Goal: Ask a question

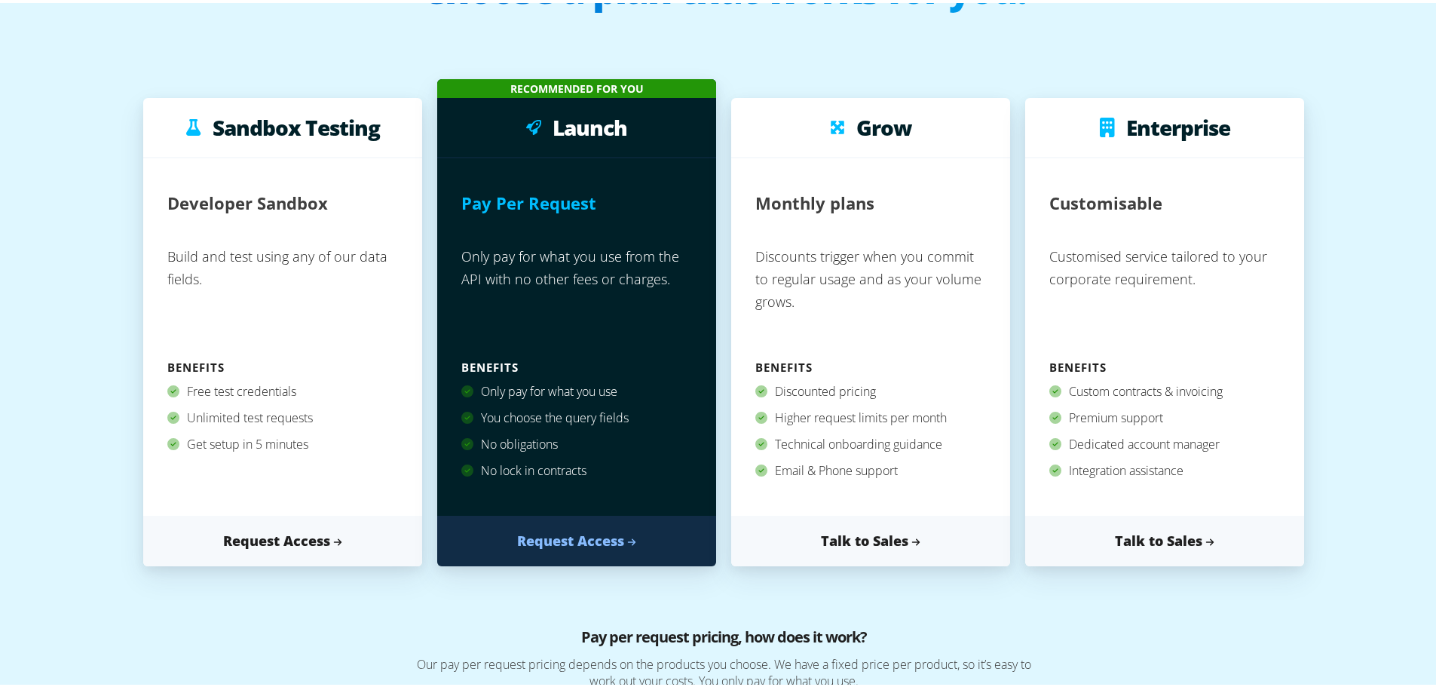
scroll to position [121, 0]
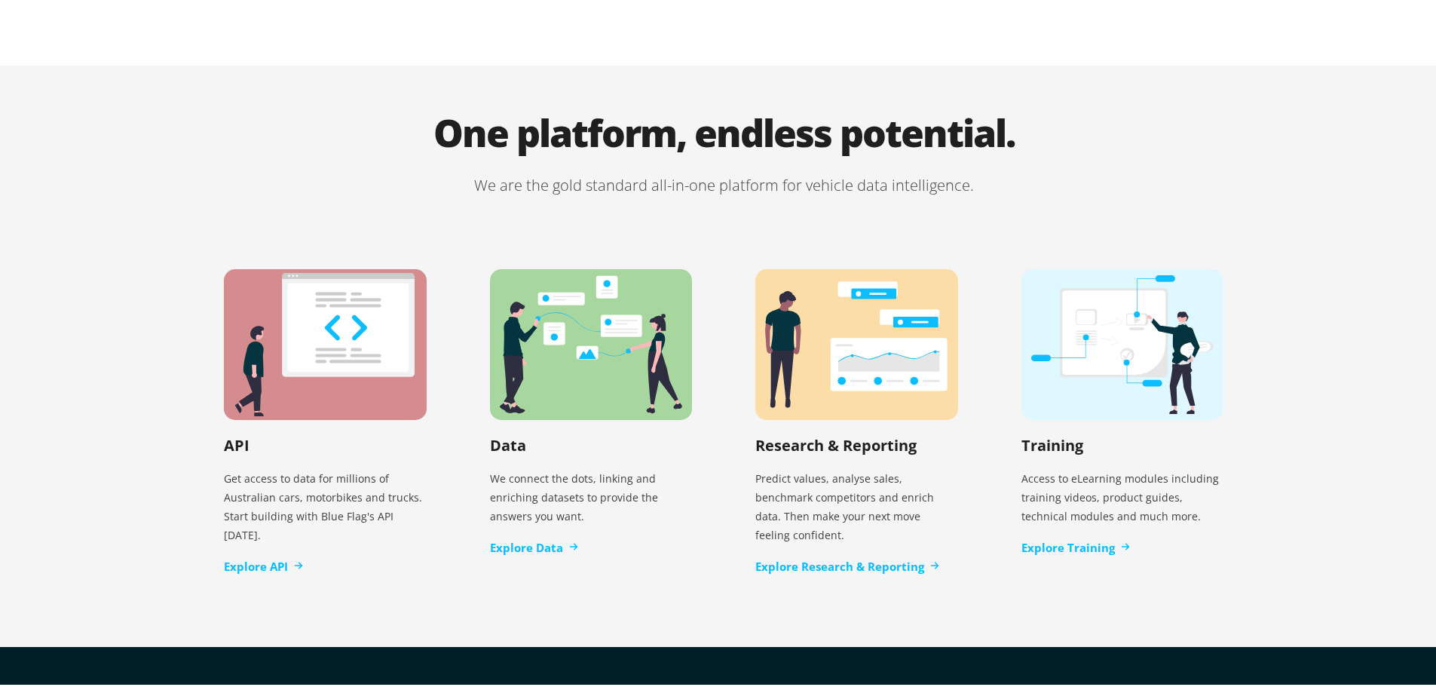
scroll to position [3084, 0]
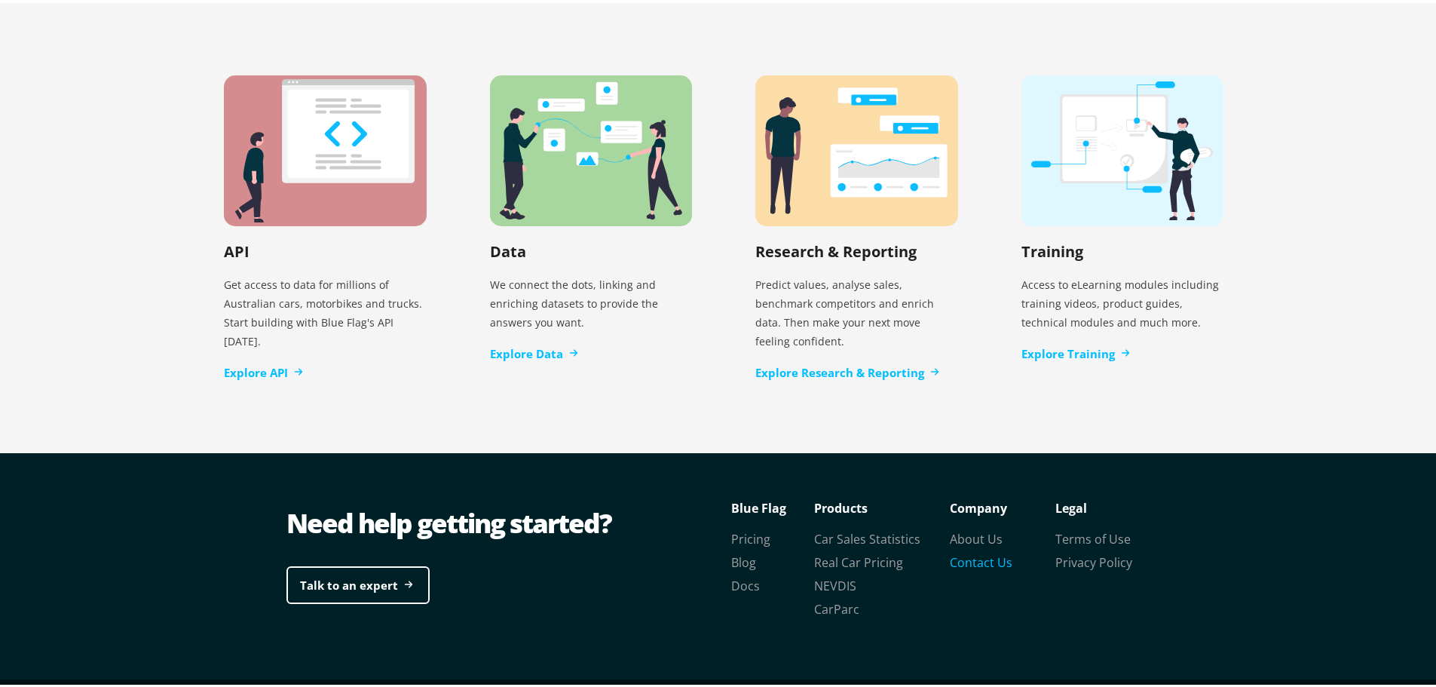
click at [982, 551] on link "Contact Us" at bounding box center [981, 559] width 63 height 17
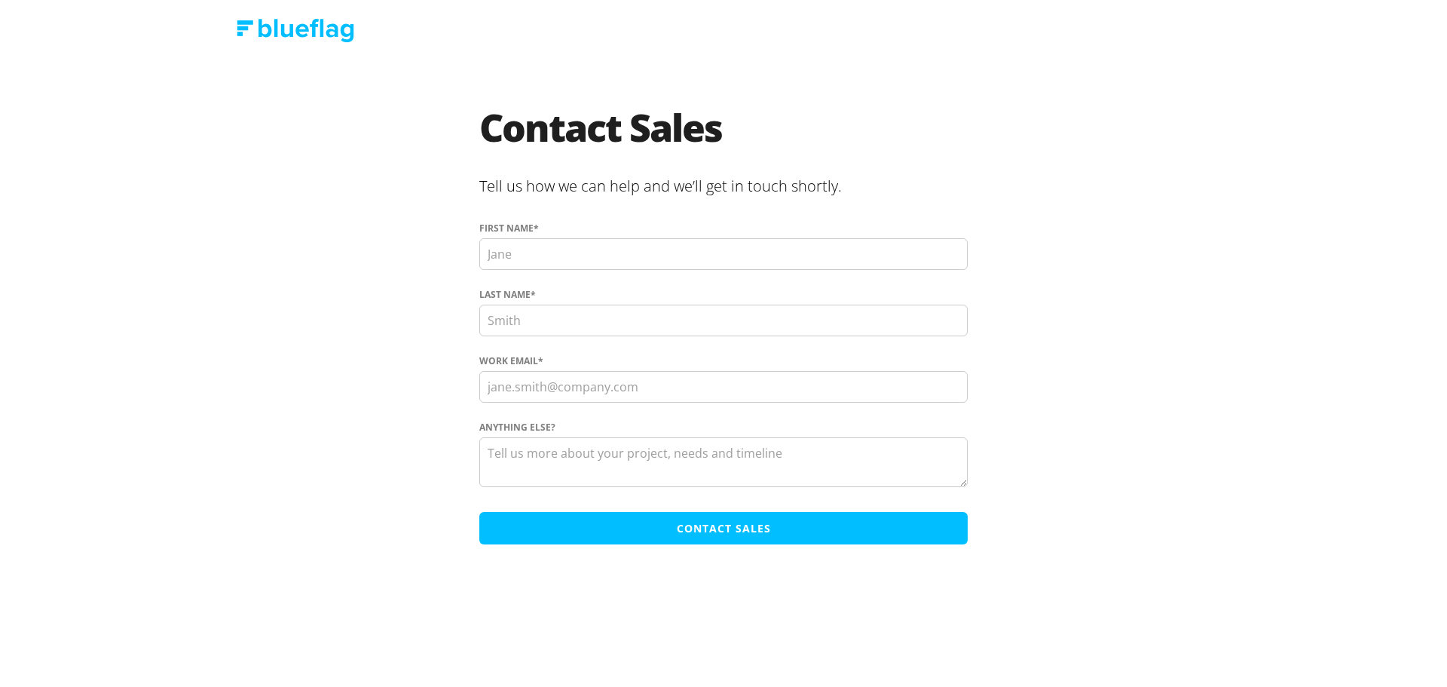
click at [556, 262] on input "First name *" at bounding box center [723, 254] width 489 height 32
type input "Bill"
type input "Brand"
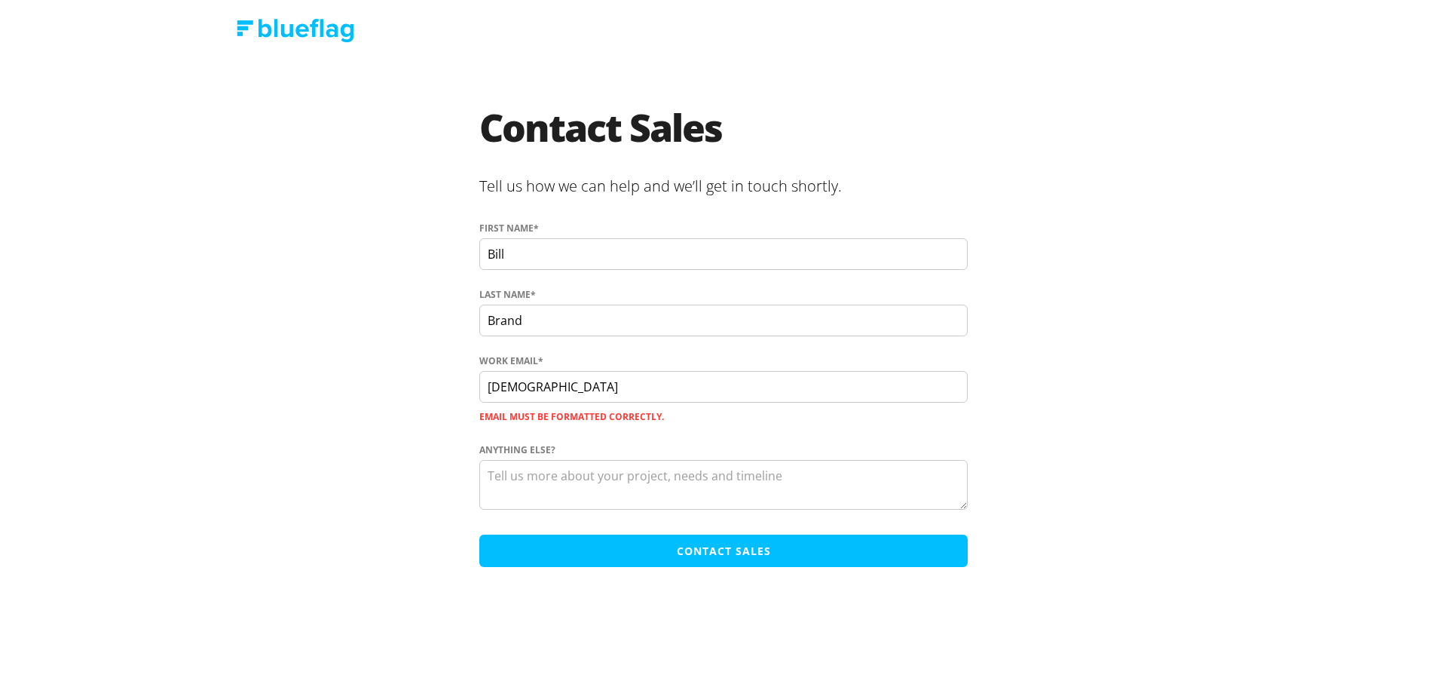
type input "sacrashautobodyrepairs@gmail.com"
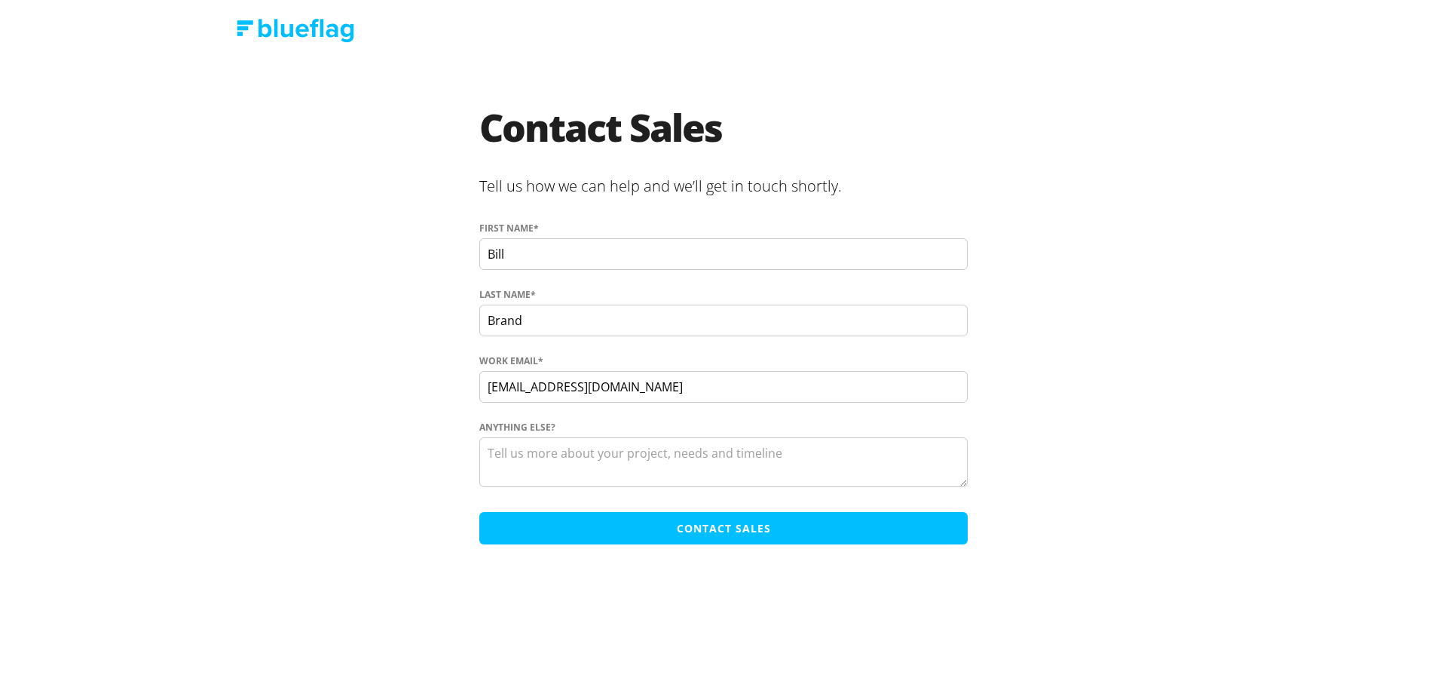
click at [577, 473] on textarea "Anything else?" at bounding box center [723, 462] width 489 height 50
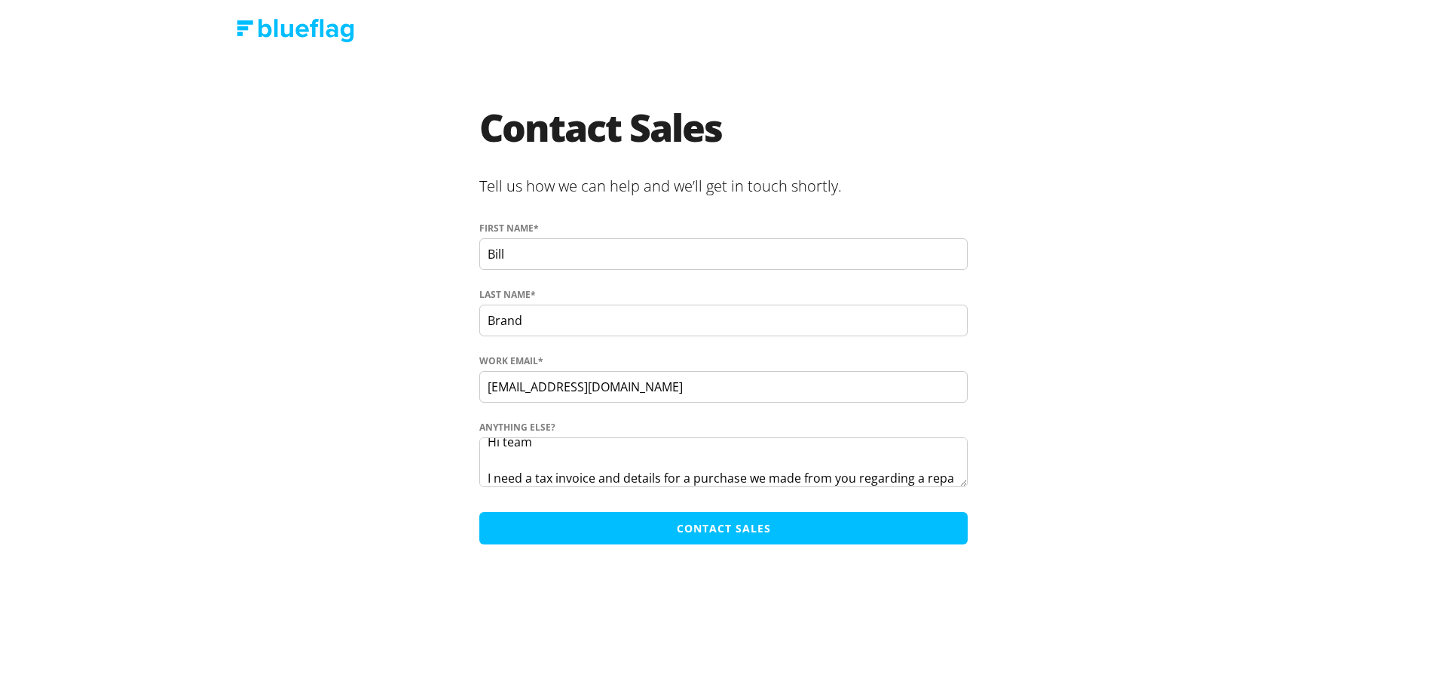
scroll to position [29, 0]
click at [688, 479] on textarea "Hi team I need a tax invoice and details for a purchase we made from you regard…" at bounding box center [723, 462] width 489 height 50
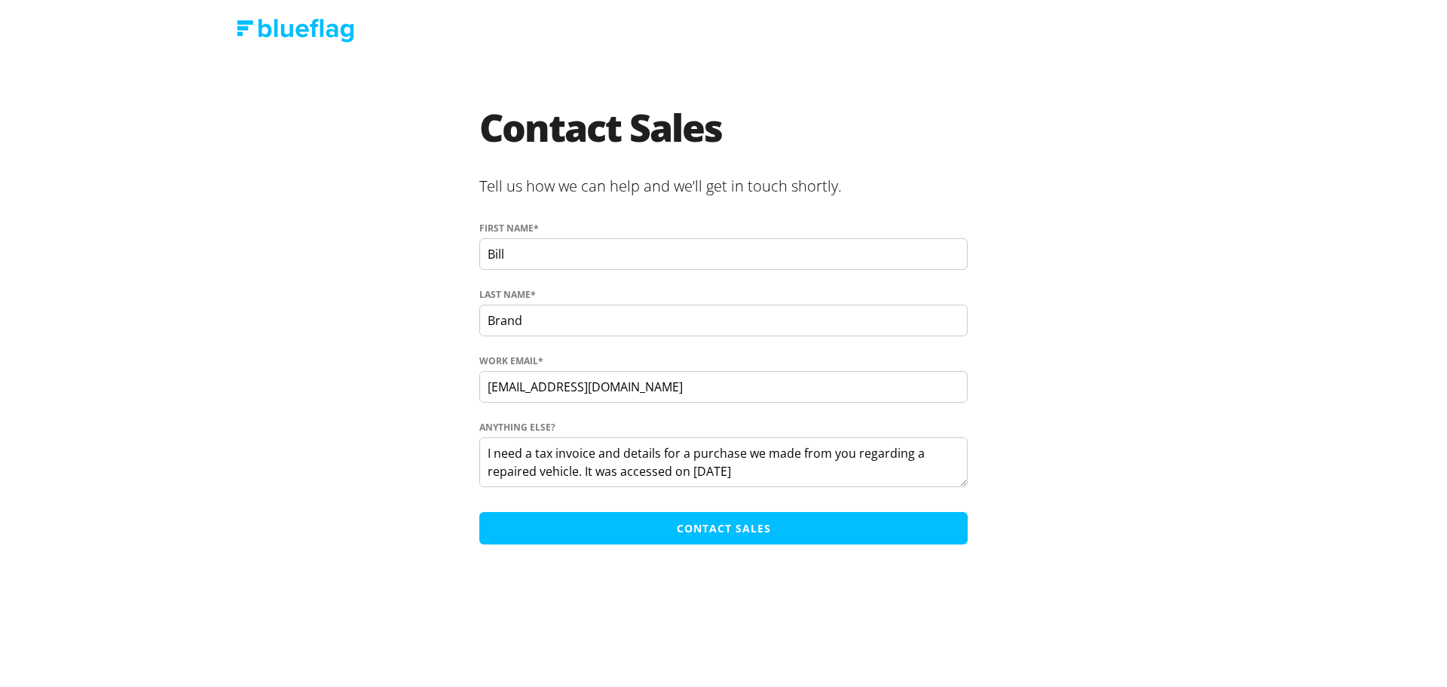
drag, startPoint x: 691, startPoint y: 479, endPoint x: 788, endPoint y: 468, distance: 97.8
click at [788, 468] on textarea "Hi team I need a tax invoice and details for a purchase we made from you regard…" at bounding box center [723, 462] width 489 height 50
paste textarea "25/08/2025, 14:41:42 - 26/08/2025, 14:41:42"
click at [588, 476] on textarea "Hi team I need a tax invoice and details for a purchase we made from you regard…" at bounding box center [723, 462] width 489 height 50
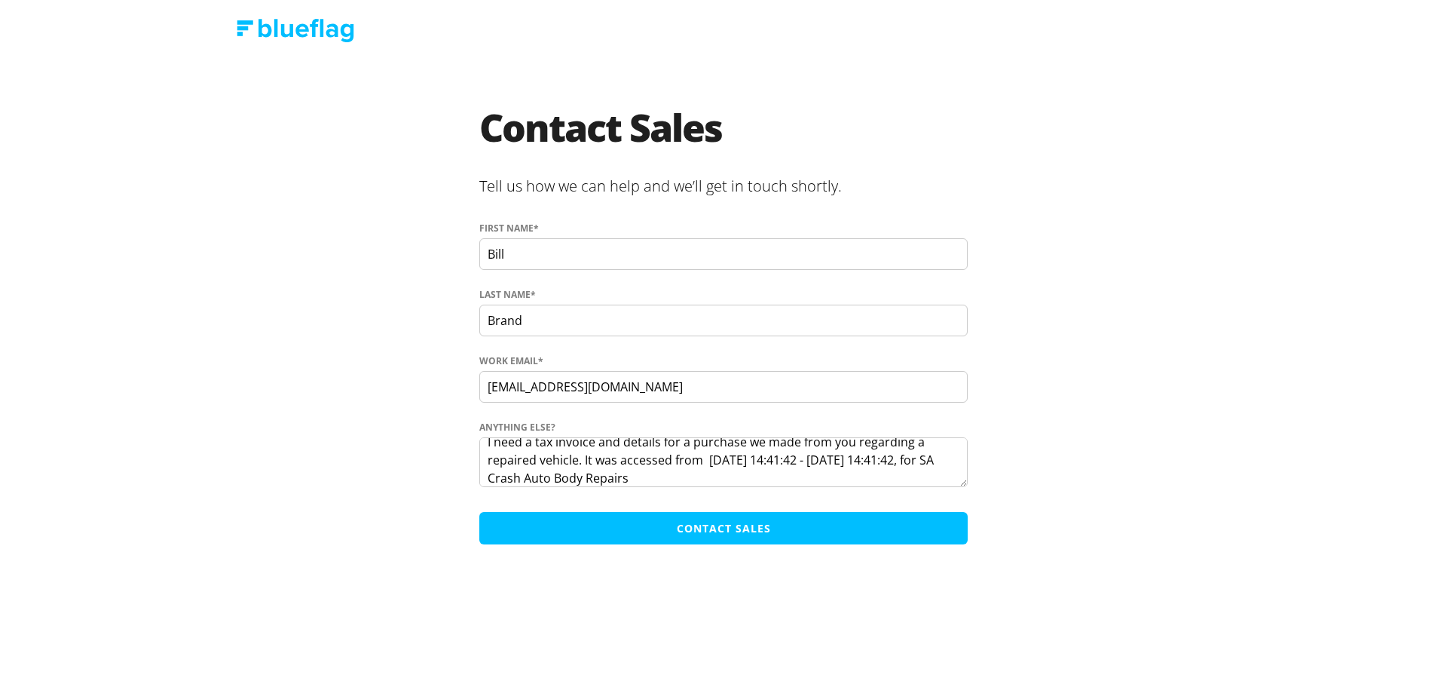
click at [718, 595] on div "Contact Sales Tell us how we can help and we’ll get in touch shortly. First nam…" at bounding box center [723, 330] width 905 height 540
click at [743, 466] on textarea "Hi team I need a tax invoice and details for a purchase we made from you regard…" at bounding box center [723, 462] width 489 height 50
click at [743, 471] on textarea "Hi team I need a tax invoice and details for a purchase we made from you regard…" at bounding box center [723, 462] width 489 height 50
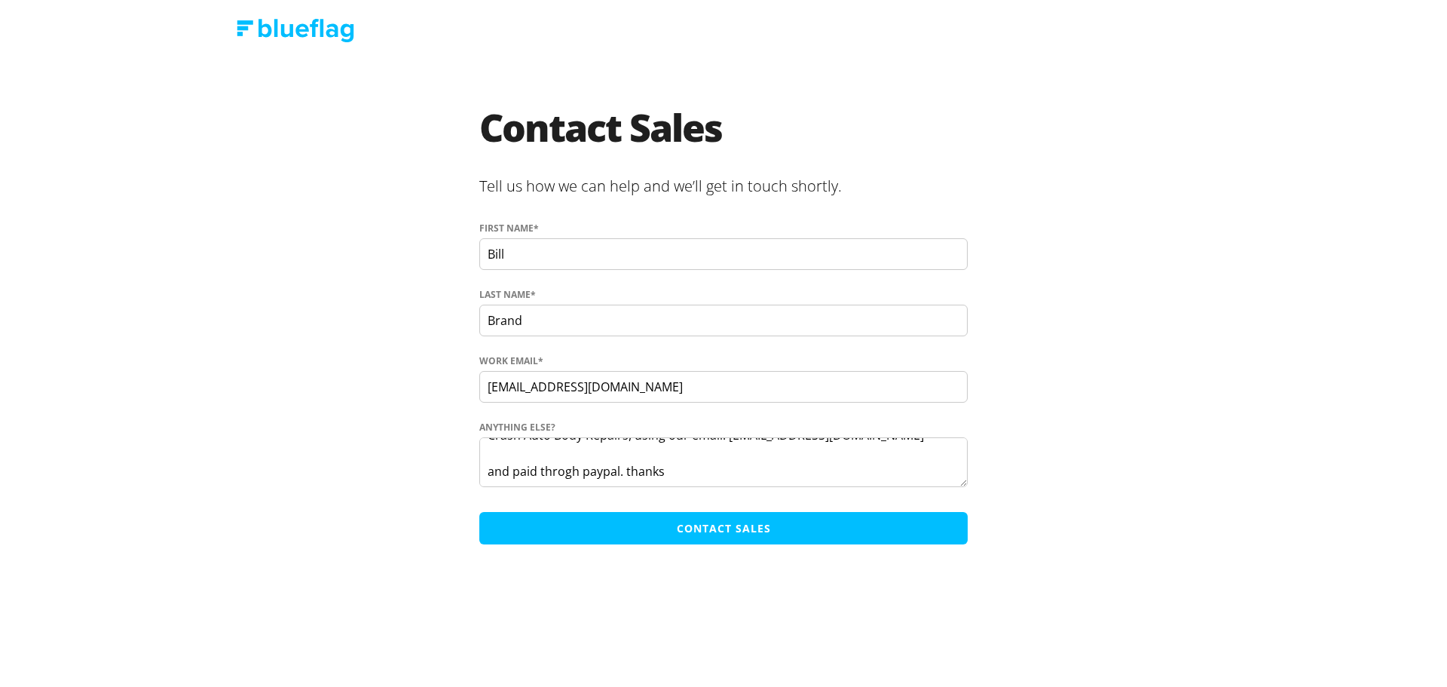
drag, startPoint x: 557, startPoint y: 473, endPoint x: 616, endPoint y: 201, distance: 279.2
click at [616, 201] on h2 "Tell us how we can help and we’ll get in touch shortly." at bounding box center [723, 188] width 489 height 38
type textarea "Hi team I need a tax invoice and details for a purchase we made from you regard…"
click at [731, 487] on div "Hi team I need a tax invoice and details for a purchase we made from you regard…" at bounding box center [723, 464] width 489 height 60
click at [748, 465] on textarea "Hi team I need a tax invoice and details for a purchase we made from you regard…" at bounding box center [723, 462] width 489 height 50
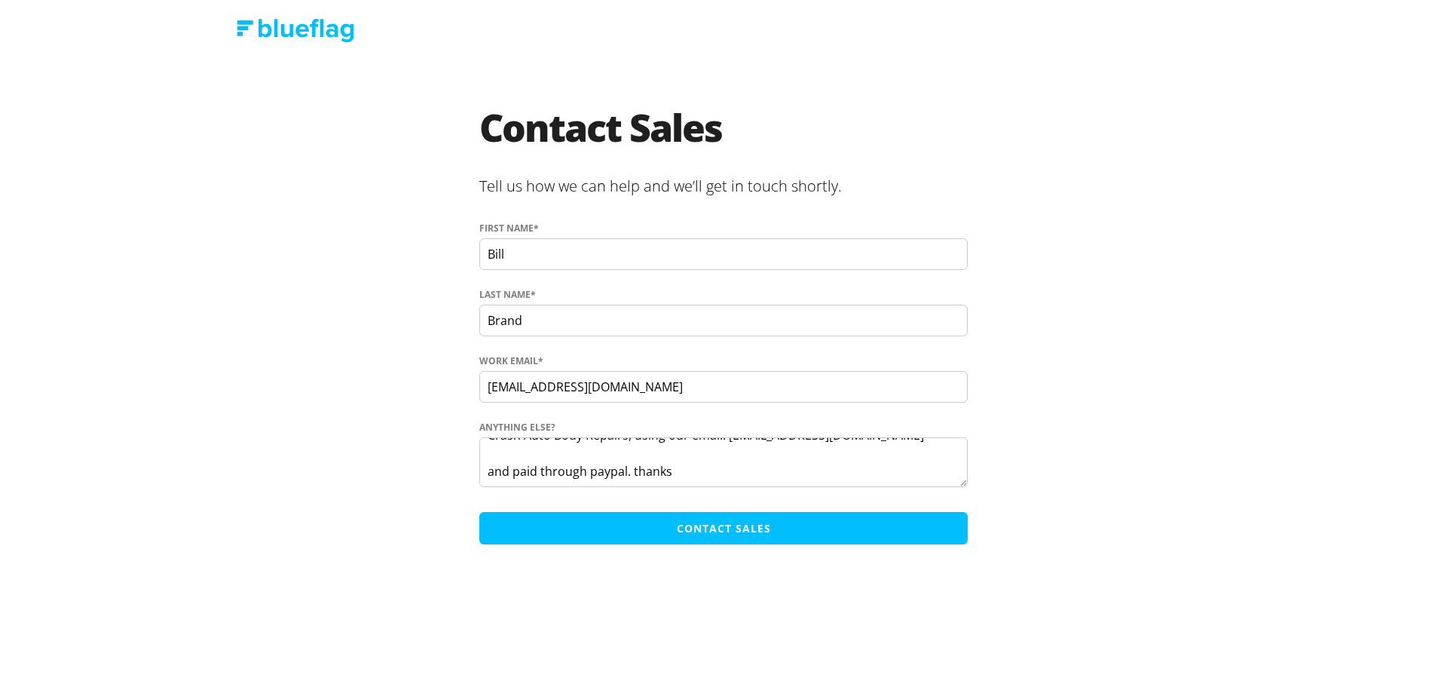
click at [740, 536] on input "Contact Sales" at bounding box center [723, 528] width 489 height 32
